Goal: Task Accomplishment & Management: Use online tool/utility

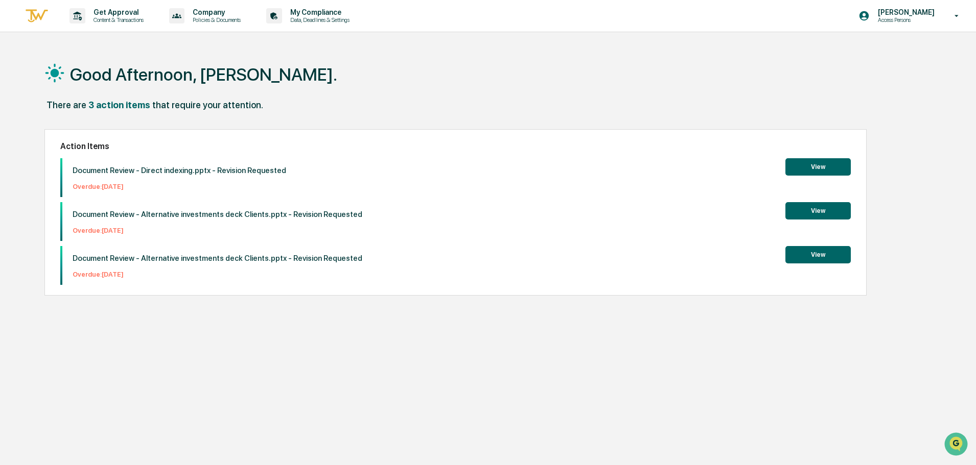
click at [802, 171] on button "View" at bounding box center [817, 166] width 65 height 17
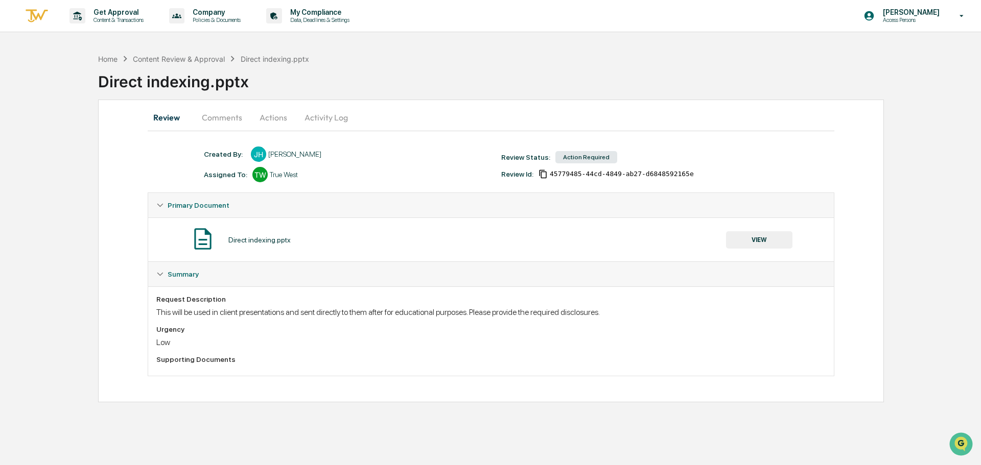
click at [222, 117] on button "Comments" at bounding box center [222, 117] width 57 height 25
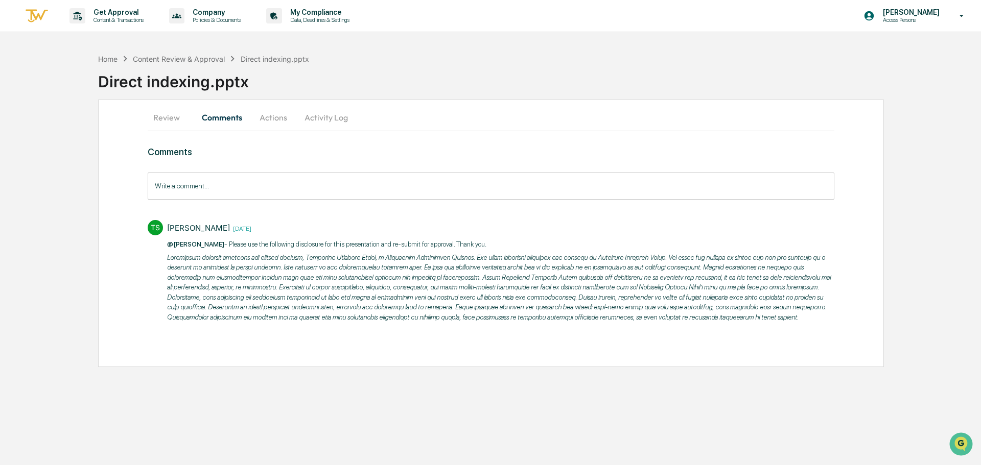
click at [282, 121] on button "Actions" at bounding box center [273, 117] width 46 height 25
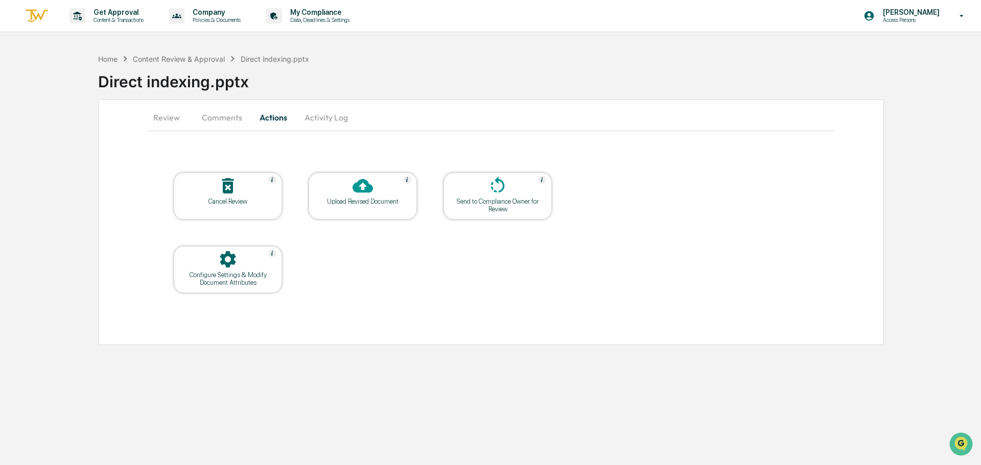
click at [172, 110] on button "Review" at bounding box center [171, 117] width 46 height 25
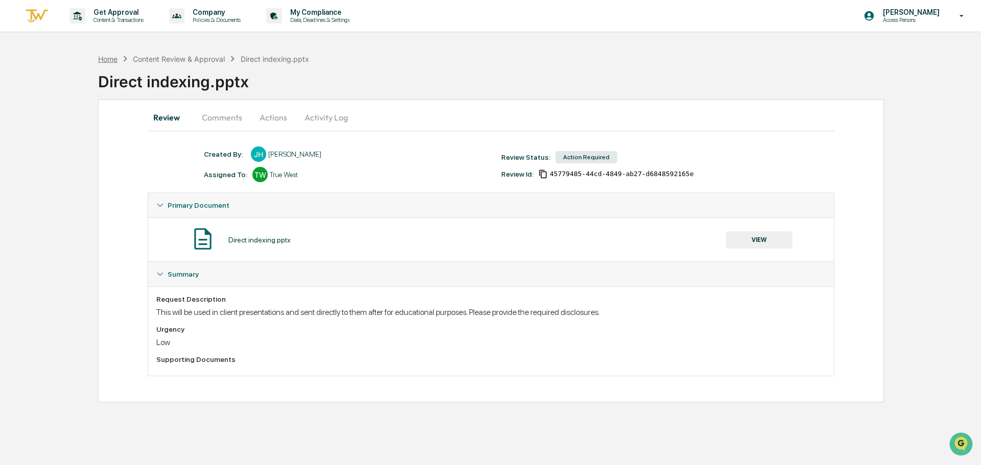
click at [116, 56] on div "Home" at bounding box center [107, 59] width 19 height 9
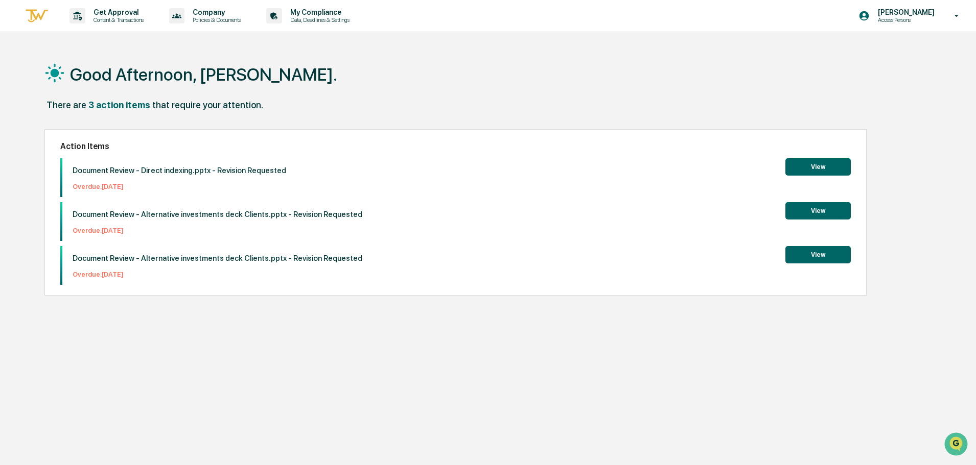
click at [794, 168] on button "View" at bounding box center [817, 166] width 65 height 17
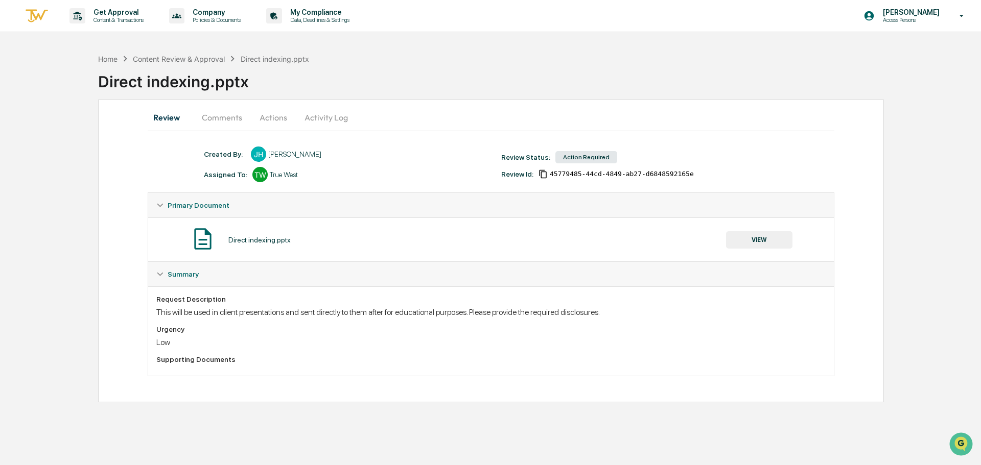
click at [225, 113] on button "Comments" at bounding box center [222, 117] width 57 height 25
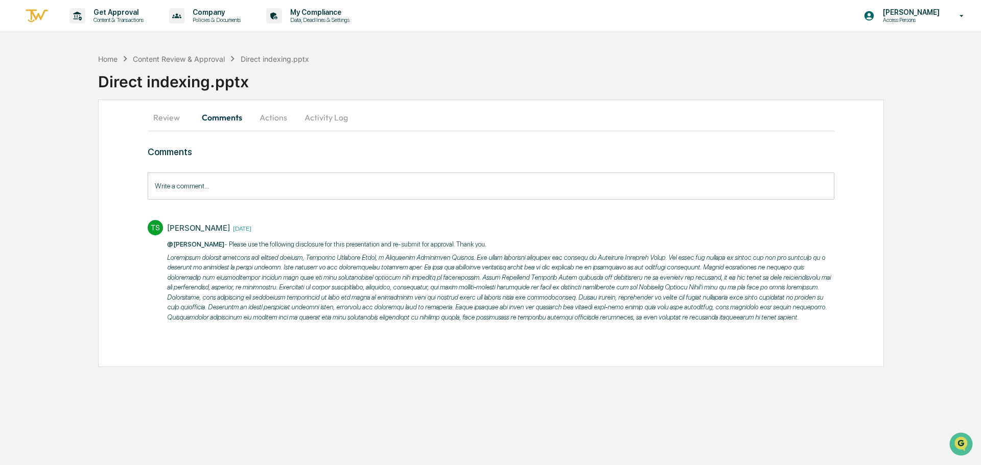
click at [272, 114] on button "Actions" at bounding box center [273, 117] width 46 height 25
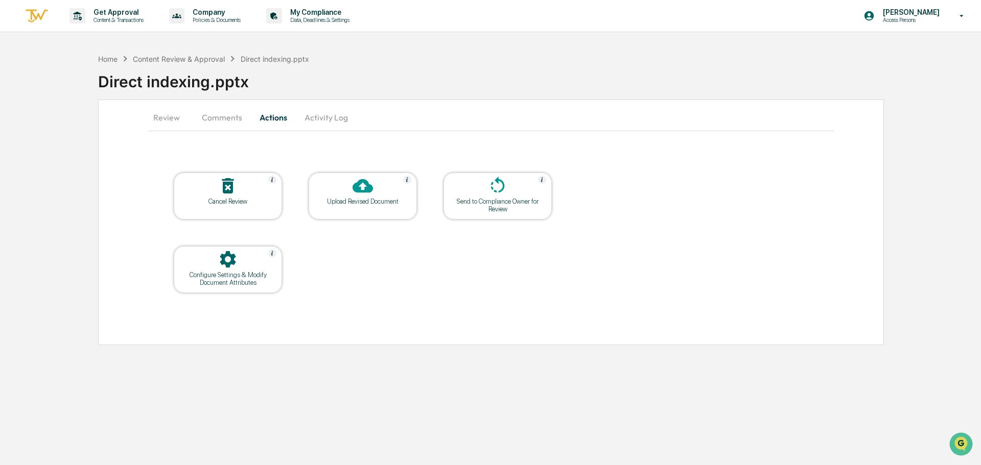
click at [319, 115] on button "Activity Log" at bounding box center [326, 117] width 60 height 25
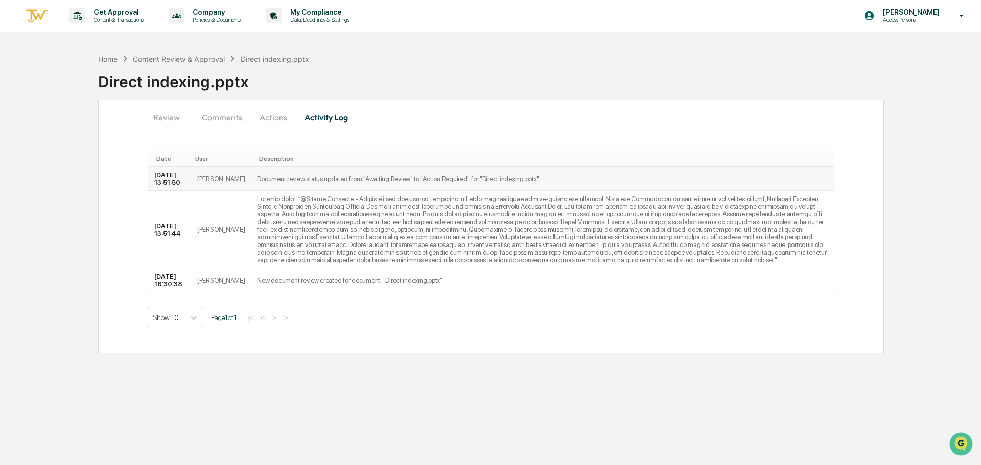
click at [329, 180] on td "Document review status updated from "Awaiting Review" to "Action Required" for …" at bounding box center [542, 179] width 583 height 24
click at [297, 188] on td "Document review status updated from "Awaiting Review" to "Action Required" for …" at bounding box center [542, 179] width 583 height 24
click at [283, 118] on button "Actions" at bounding box center [273, 117] width 46 height 25
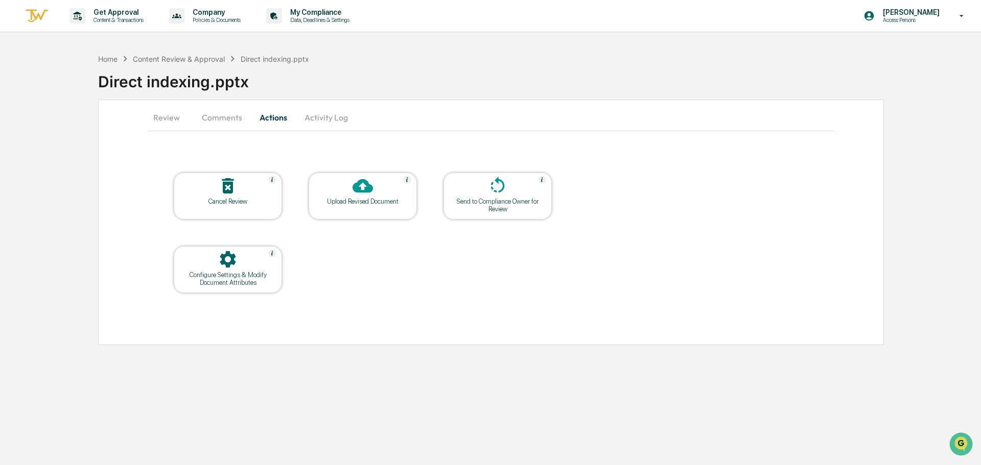
click at [331, 119] on button "Activity Log" at bounding box center [326, 117] width 60 height 25
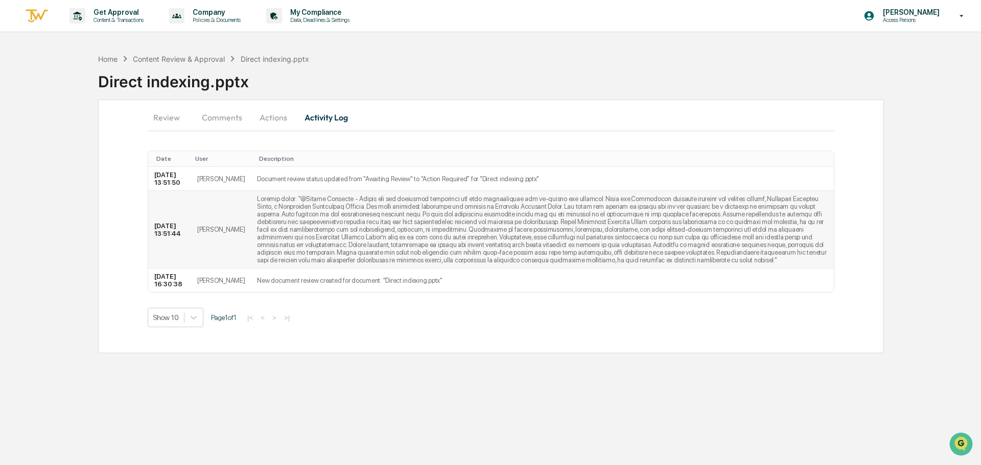
click at [345, 244] on td at bounding box center [542, 230] width 583 height 78
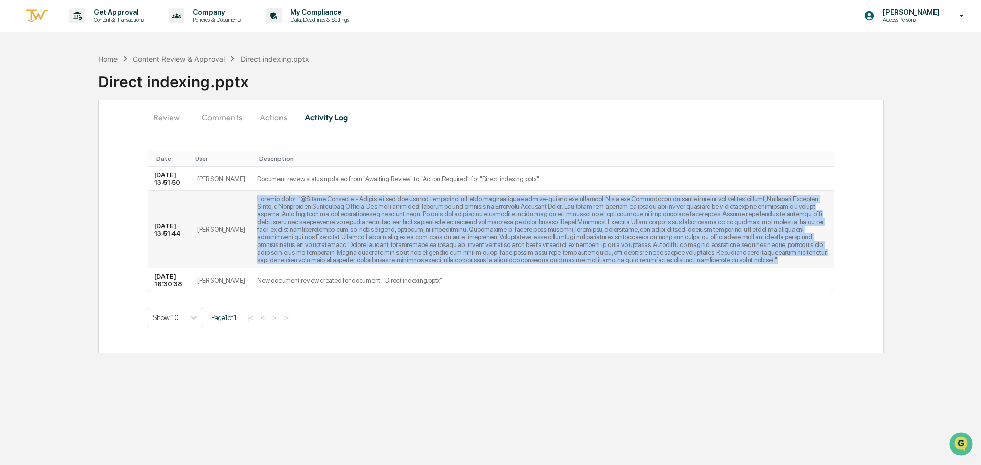
click at [345, 244] on td at bounding box center [542, 230] width 583 height 78
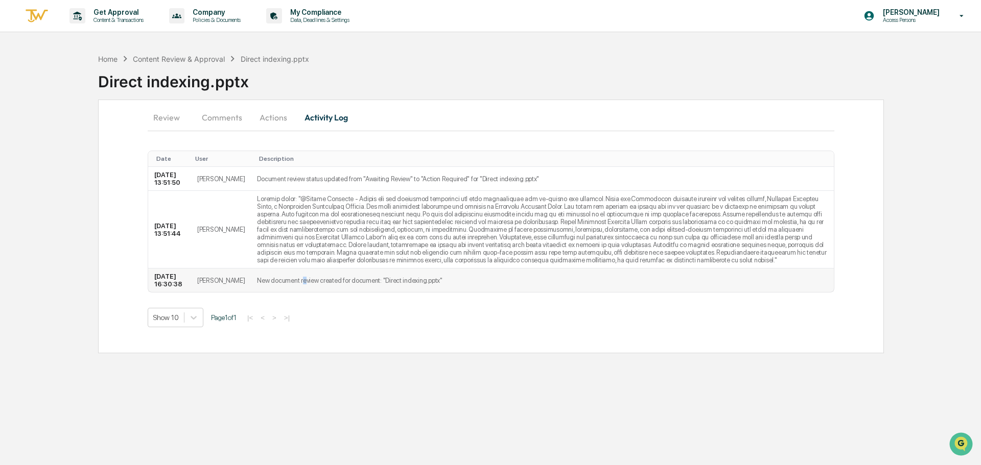
click at [283, 278] on td "New document review created for document: "Direct indexing.pptx"" at bounding box center [542, 281] width 583 height 24
click at [335, 191] on td "Document review status updated from "Awaiting Review" to "Action Required" for …" at bounding box center [542, 179] width 583 height 24
click at [265, 114] on button "Actions" at bounding box center [273, 117] width 46 height 25
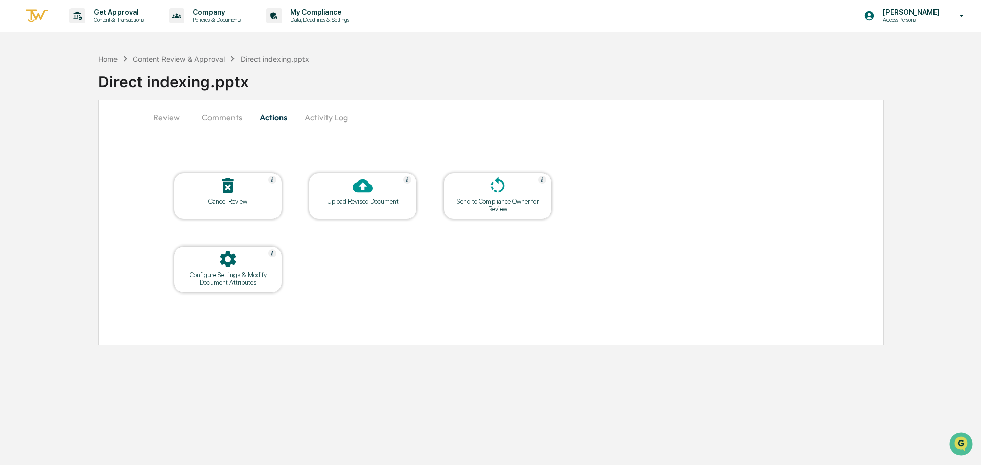
click at [354, 190] on icon at bounding box center [363, 186] width 20 height 14
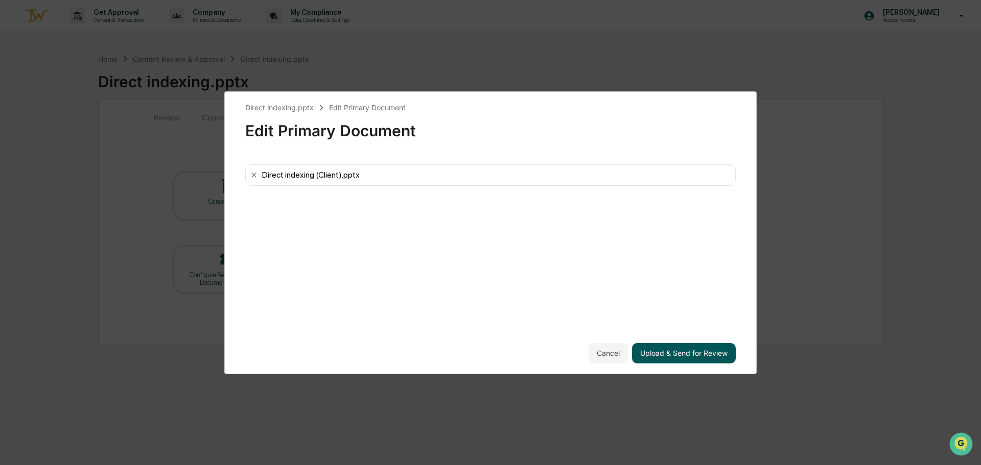
click at [674, 352] on button "Upload & Send for Review" at bounding box center [684, 353] width 104 height 20
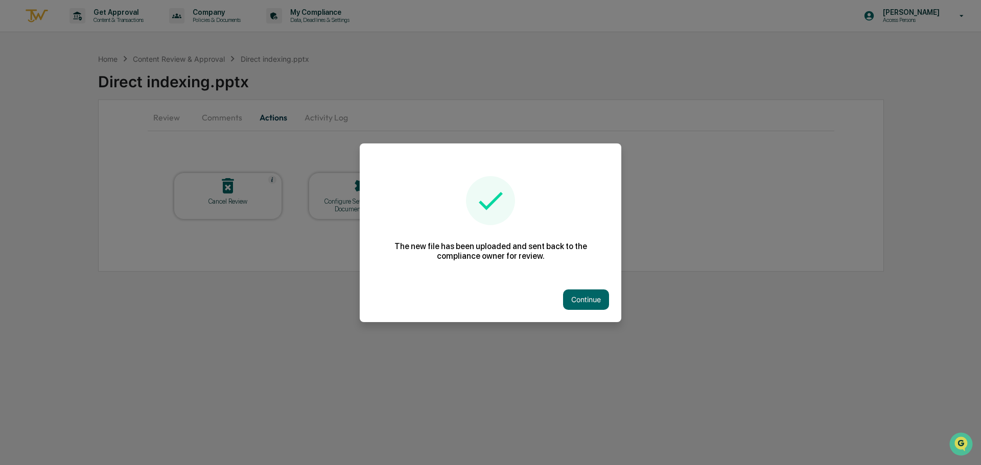
click at [575, 312] on div "Continue" at bounding box center [491, 299] width 262 height 45
click at [575, 299] on button "Continue" at bounding box center [586, 300] width 46 height 20
